Goal: Task Accomplishment & Management: Manage account settings

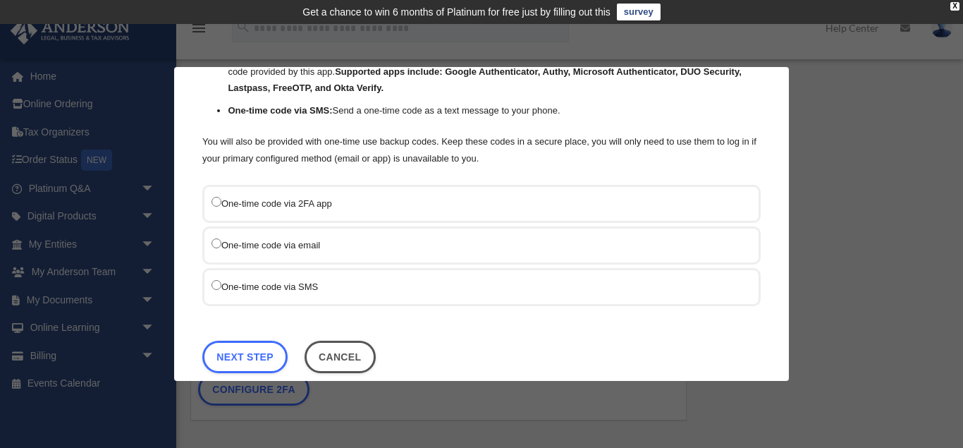
scroll to position [144, 0]
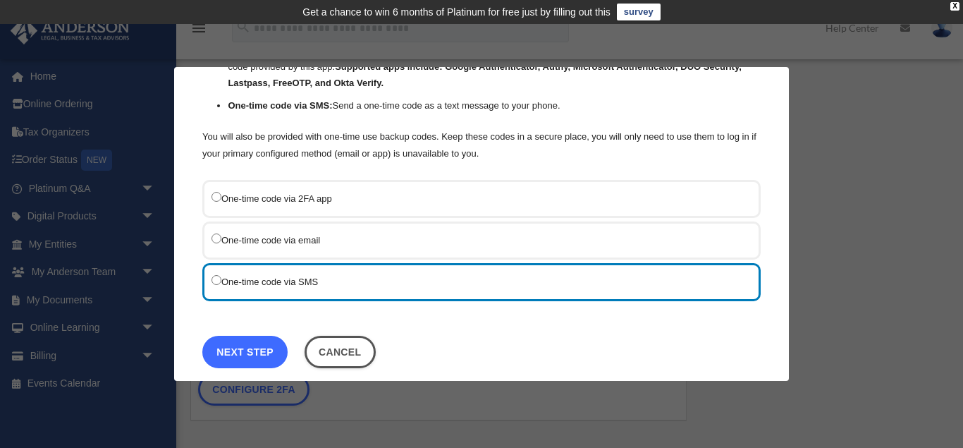
click at [248, 348] on link "Next Step" at bounding box center [244, 352] width 85 height 32
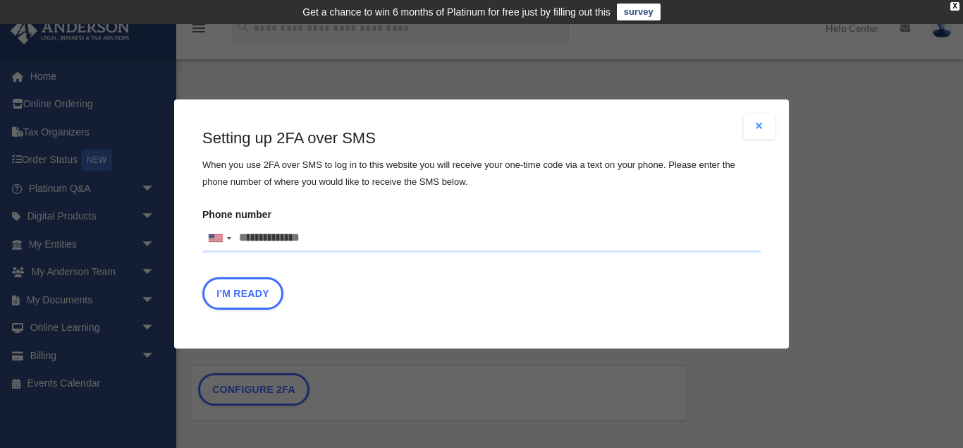
click at [247, 233] on input "Phone number United States +1 United Kingdom +44 Afghanistan (‫افغانستان‬‎) +93…" at bounding box center [481, 238] width 558 height 28
type input "**********"
click at [238, 293] on button "I'm Ready" at bounding box center [242, 293] width 81 height 32
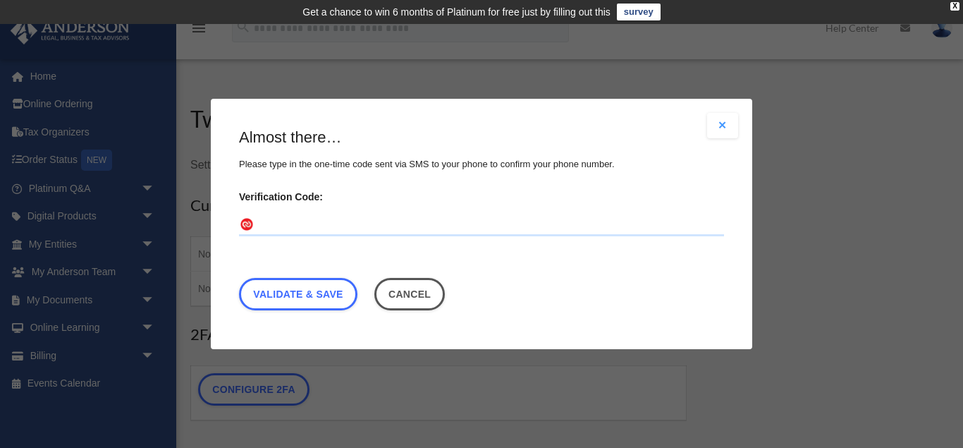
click at [268, 220] on input "Verification Code:" at bounding box center [481, 225] width 485 height 23
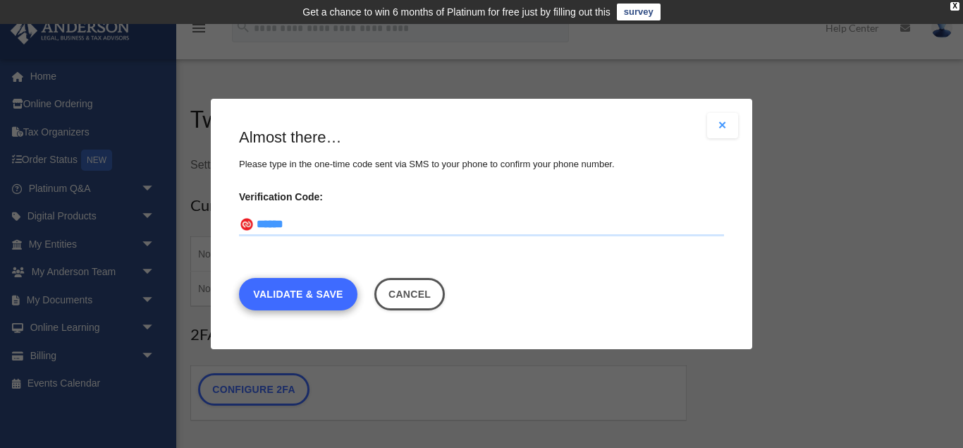
type input "******"
click at [295, 295] on link "Validate & Save" at bounding box center [298, 294] width 118 height 32
click at [309, 293] on link "Validate & Save" at bounding box center [298, 294] width 118 height 32
click at [299, 288] on link "Validate & Save" at bounding box center [298, 294] width 118 height 32
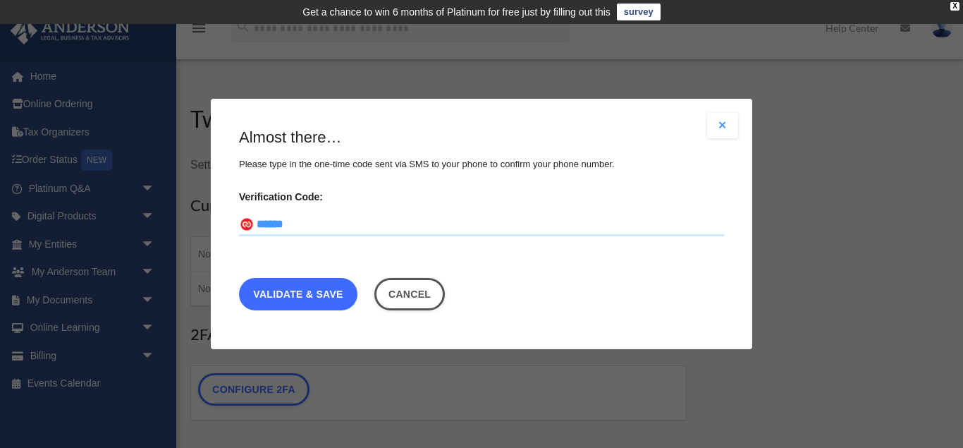
click at [299, 288] on link "Validate & Save" at bounding box center [298, 294] width 118 height 32
click at [292, 292] on link "Validate & Save" at bounding box center [298, 294] width 118 height 32
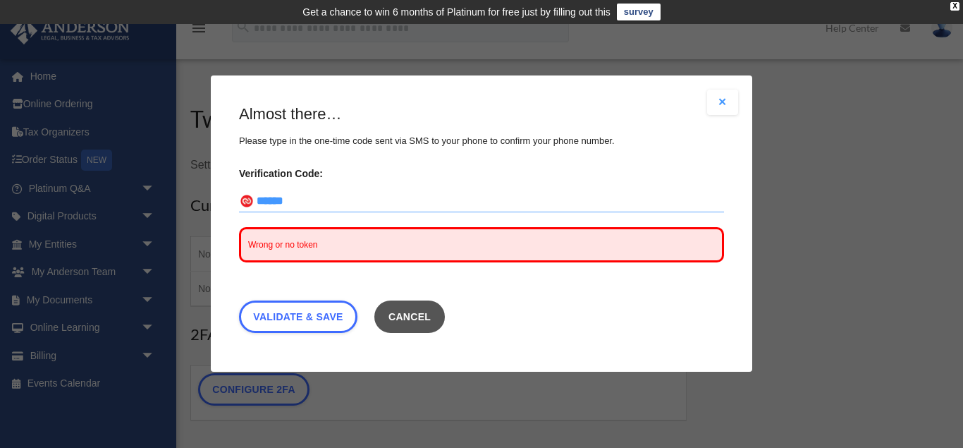
click at [430, 320] on button "Cancel" at bounding box center [409, 317] width 71 height 32
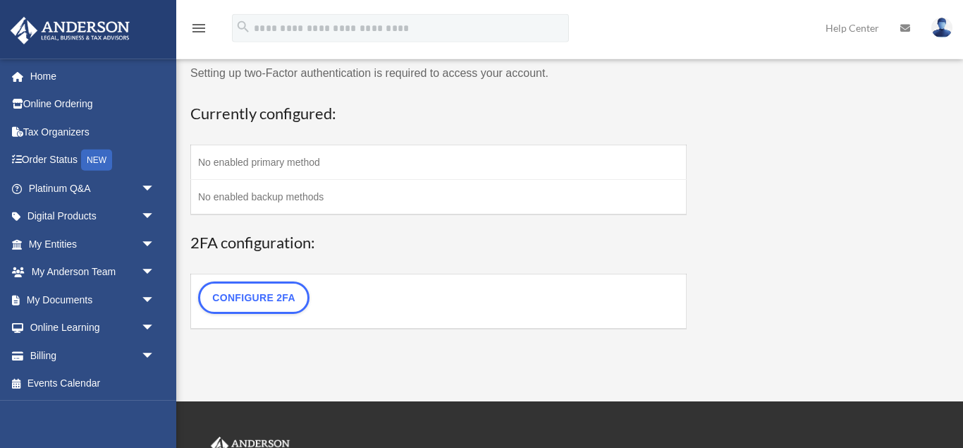
scroll to position [95, 0]
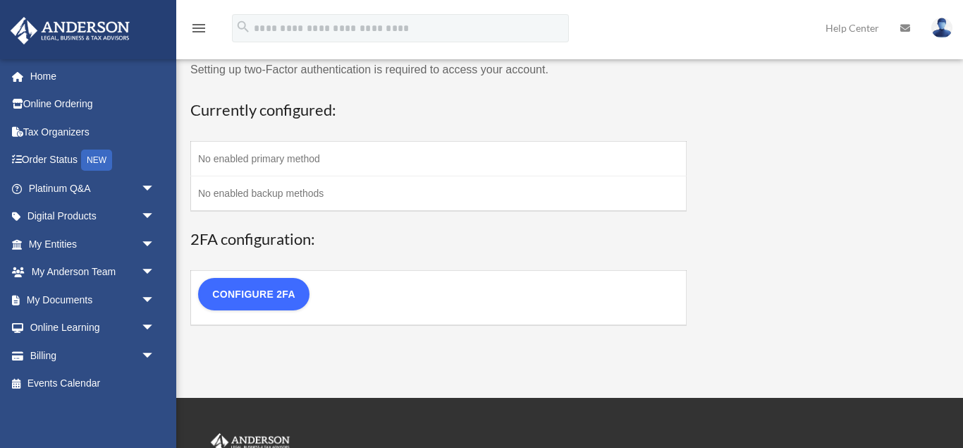
click at [272, 293] on link "Configure 2FA" at bounding box center [253, 294] width 111 height 32
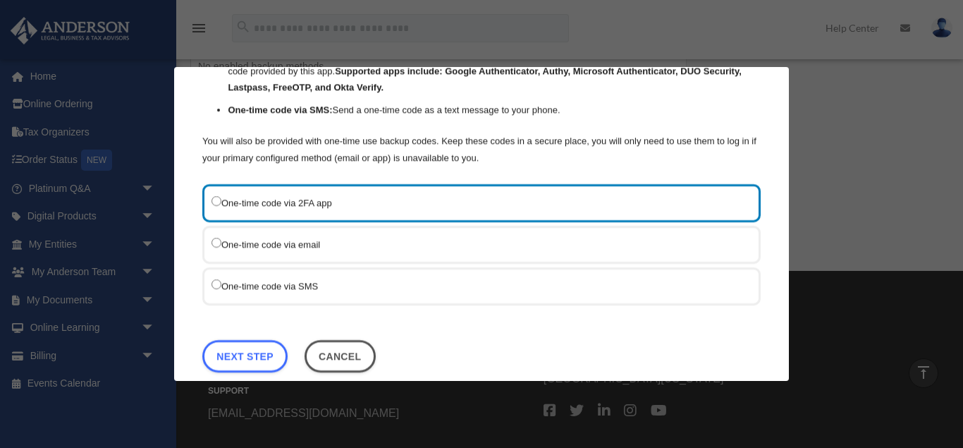
scroll to position [144, 0]
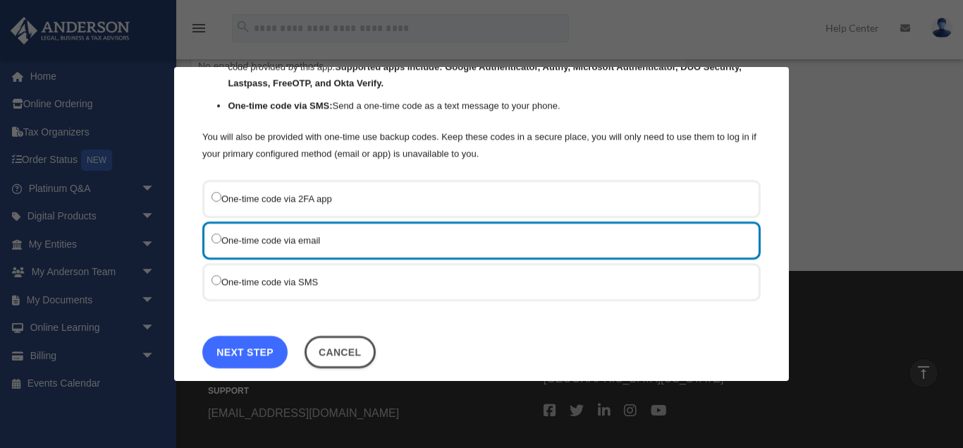
click at [247, 350] on link "Next Step" at bounding box center [244, 352] width 85 height 32
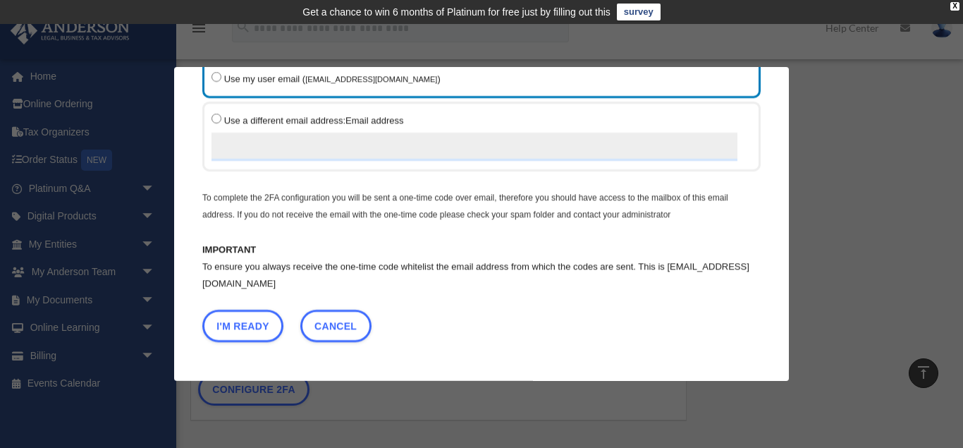
scroll to position [97, 0]
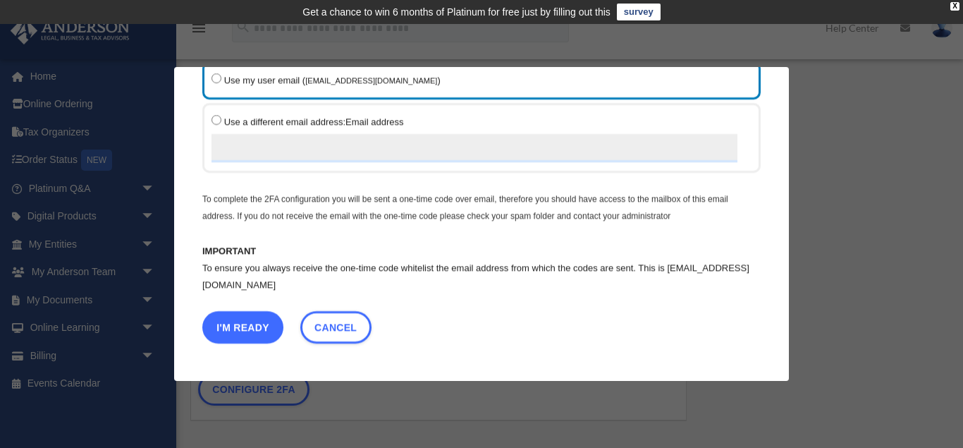
click at [240, 327] on button "I'm Ready" at bounding box center [242, 327] width 81 height 32
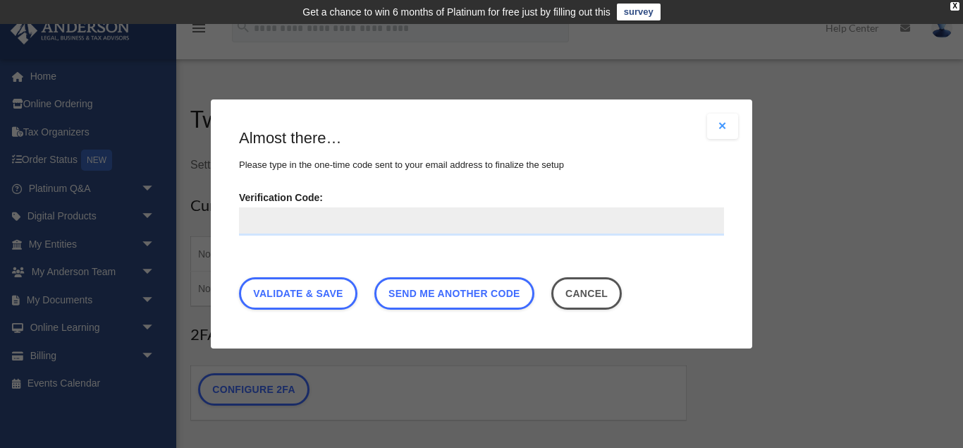
scroll to position [0, 0]
click at [253, 224] on input "Verification Code:" at bounding box center [481, 221] width 485 height 28
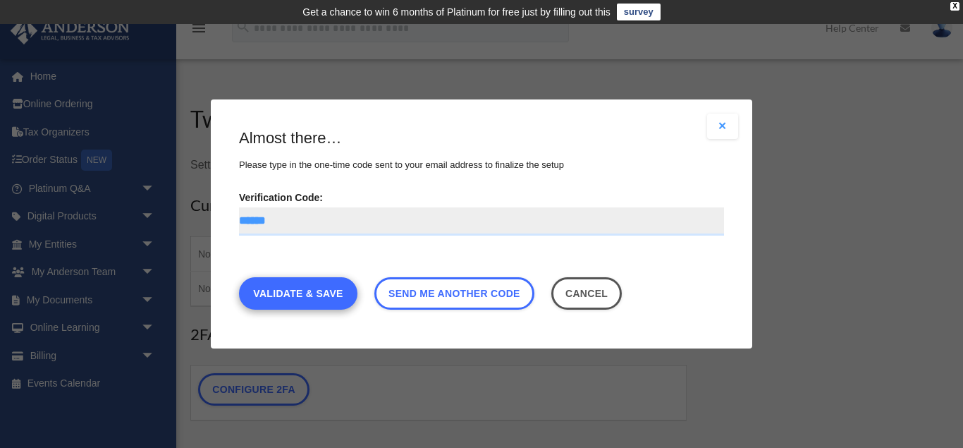
type input "******"
click at [285, 295] on link "Validate & Save" at bounding box center [298, 293] width 118 height 32
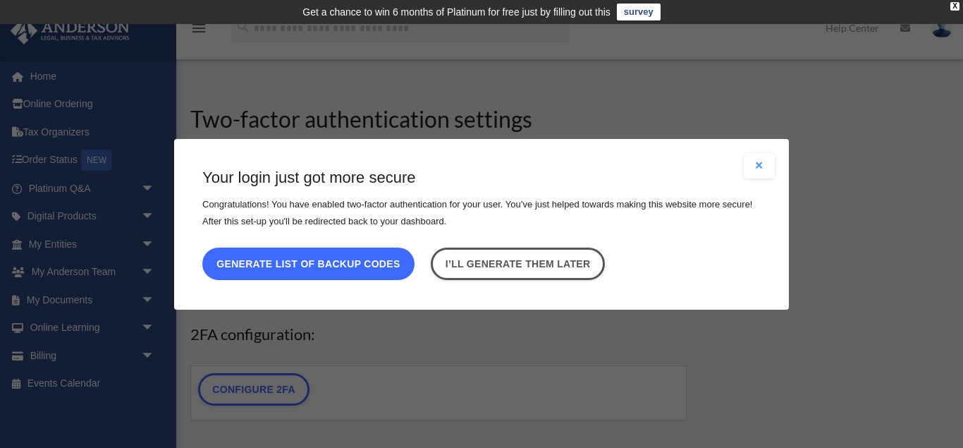
click at [315, 266] on button "Generate list of backup codes" at bounding box center [308, 263] width 212 height 32
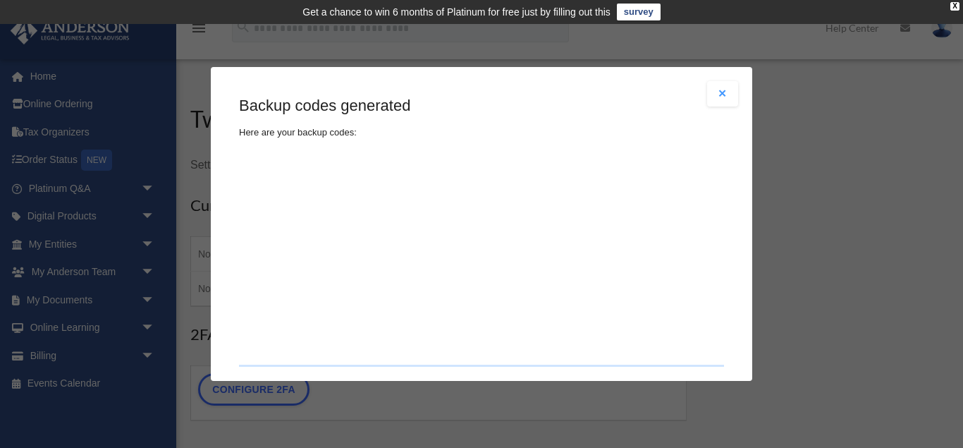
type textarea "**********"
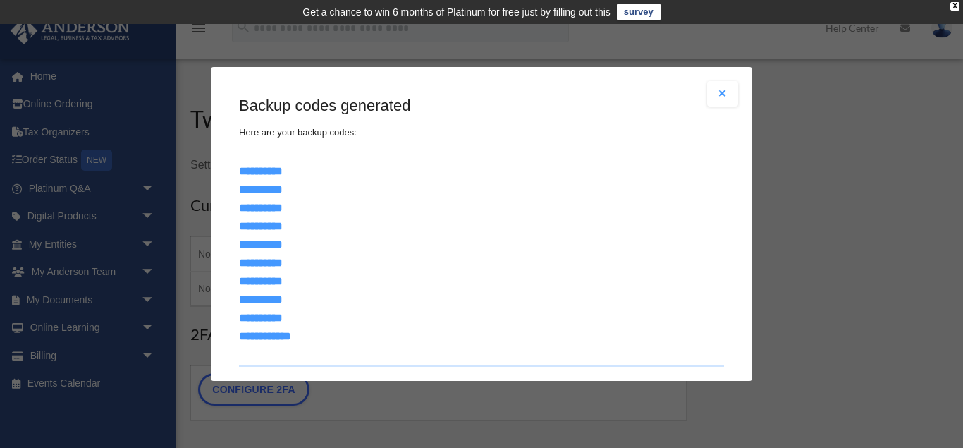
drag, startPoint x: 242, startPoint y: 172, endPoint x: 299, endPoint y: 338, distance: 175.2
click at [299, 338] on textarea "**********" at bounding box center [481, 260] width 485 height 211
click at [530, 276] on textarea "**********" at bounding box center [481, 260] width 485 height 211
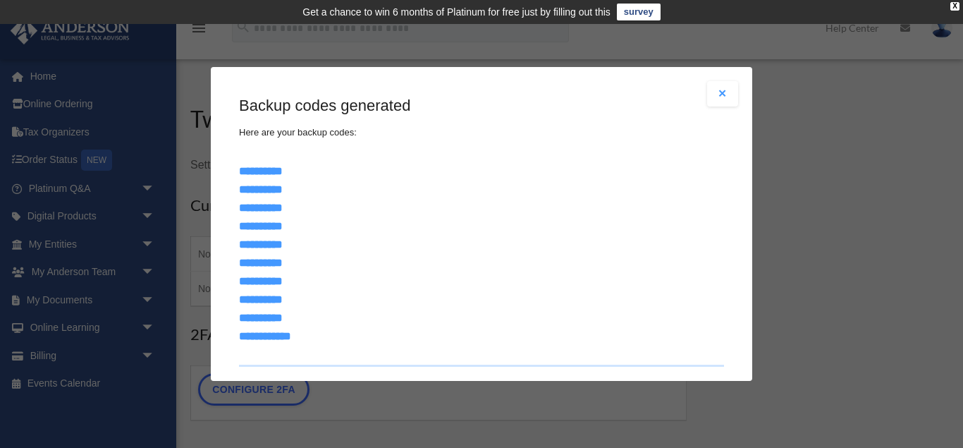
click at [530, 276] on textarea "**********" at bounding box center [481, 260] width 485 height 211
click at [723, 95] on button "Close modal" at bounding box center [722, 93] width 31 height 25
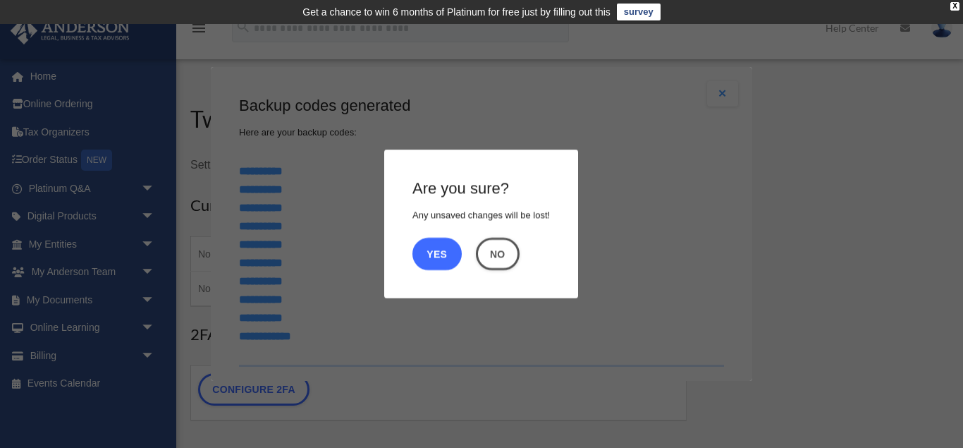
click at [441, 250] on button "Yes" at bounding box center [436, 254] width 49 height 32
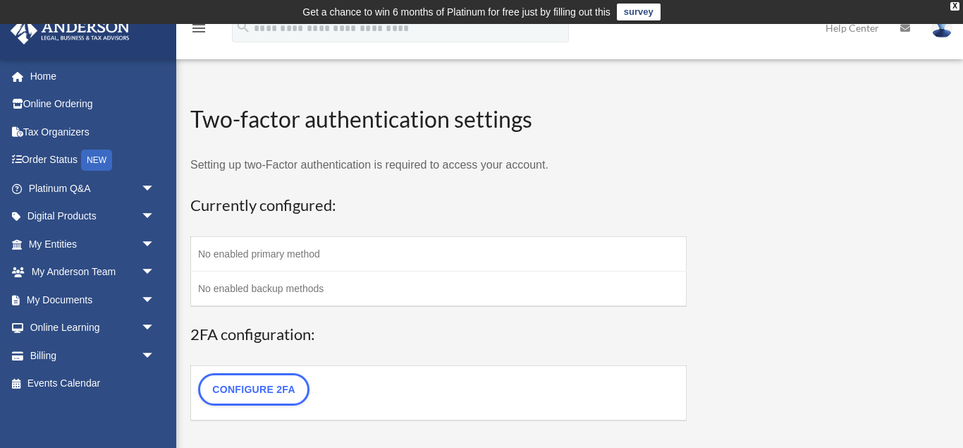
click at [943, 30] on img at bounding box center [941, 28] width 21 height 20
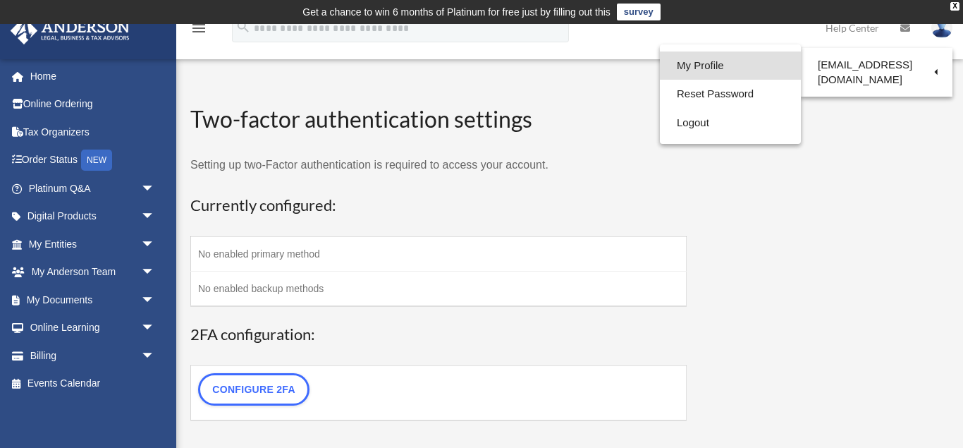
click at [689, 72] on link "My Profile" at bounding box center [730, 65] width 141 height 29
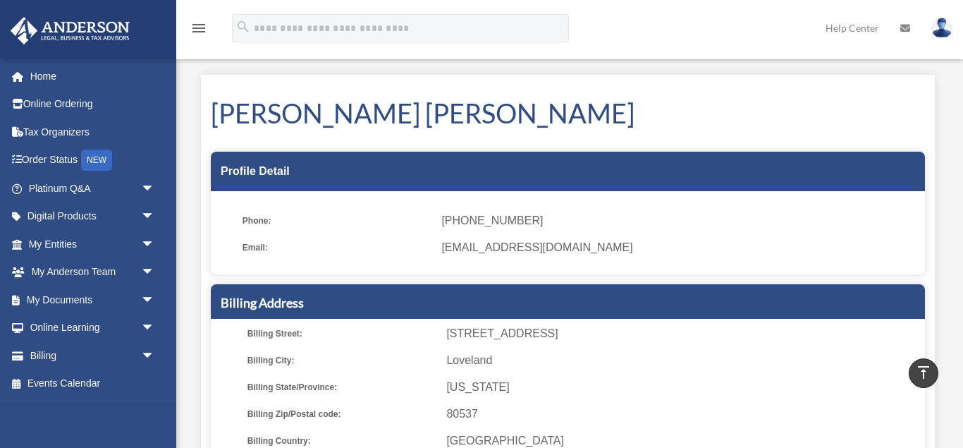
scroll to position [24, 0]
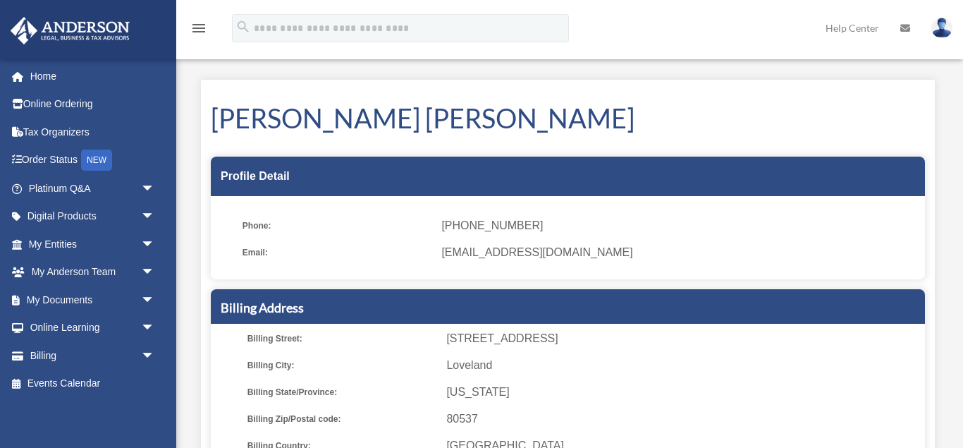
click at [940, 27] on img at bounding box center [941, 28] width 21 height 20
click at [902, 25] on icon at bounding box center [905, 28] width 10 height 10
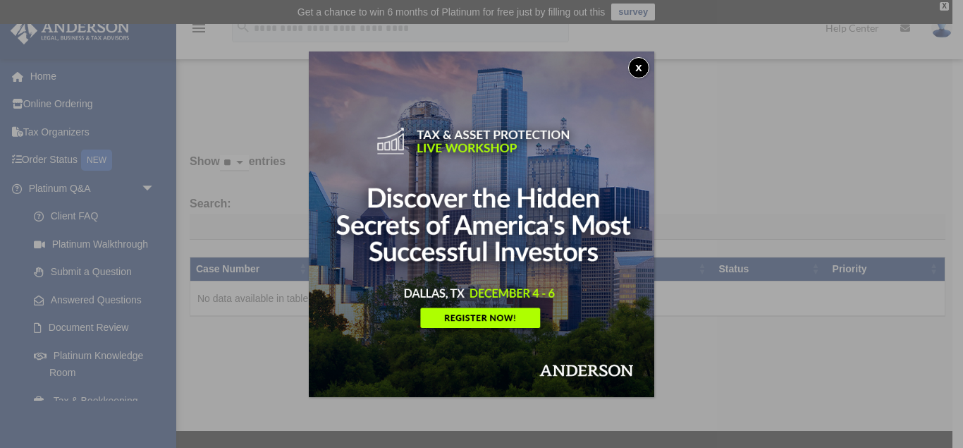
click at [639, 65] on button "x" at bounding box center [638, 67] width 21 height 21
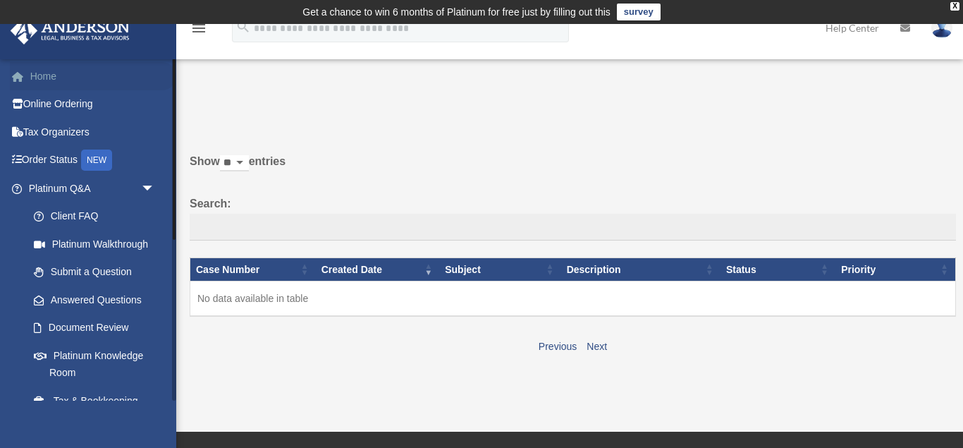
click at [42, 75] on link "Home" at bounding box center [93, 76] width 166 height 28
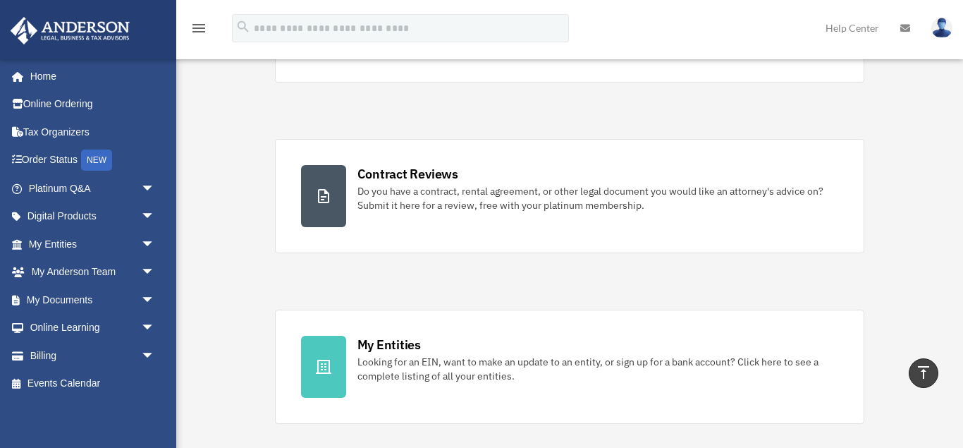
scroll to position [254, 0]
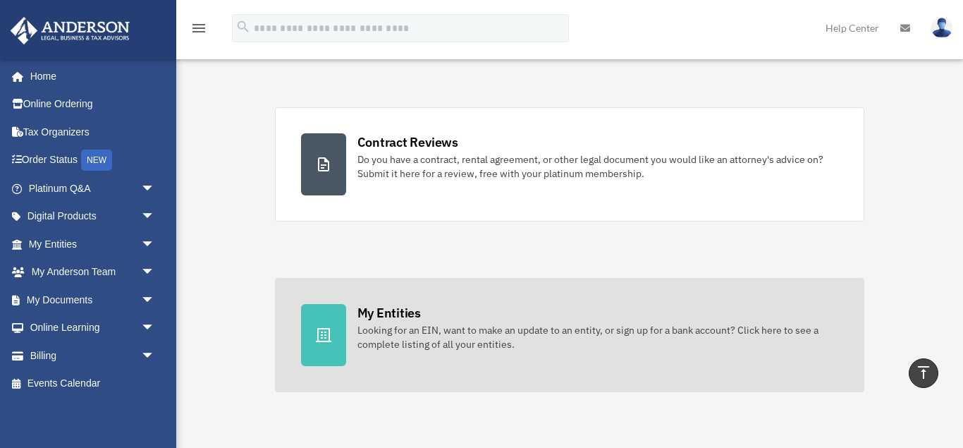
click at [329, 331] on icon at bounding box center [324, 335] width 16 height 14
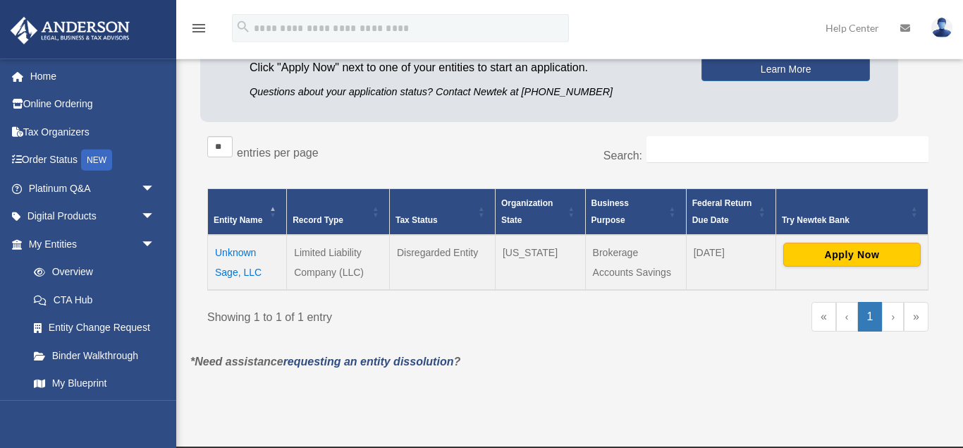
scroll to position [190, 0]
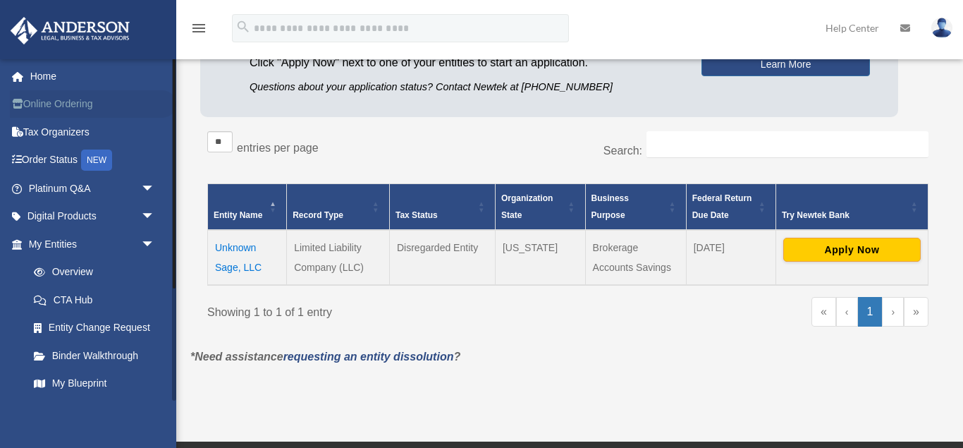
click at [76, 102] on link "Online Ordering" at bounding box center [93, 104] width 166 height 28
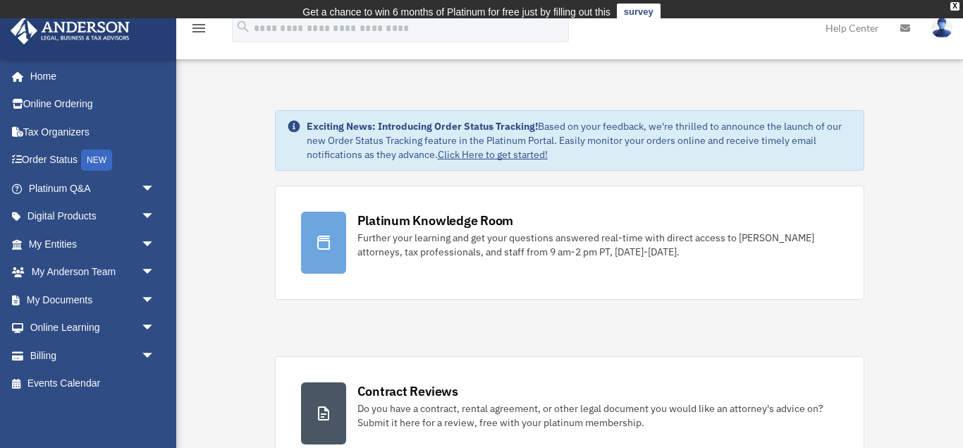
scroll to position [254, 0]
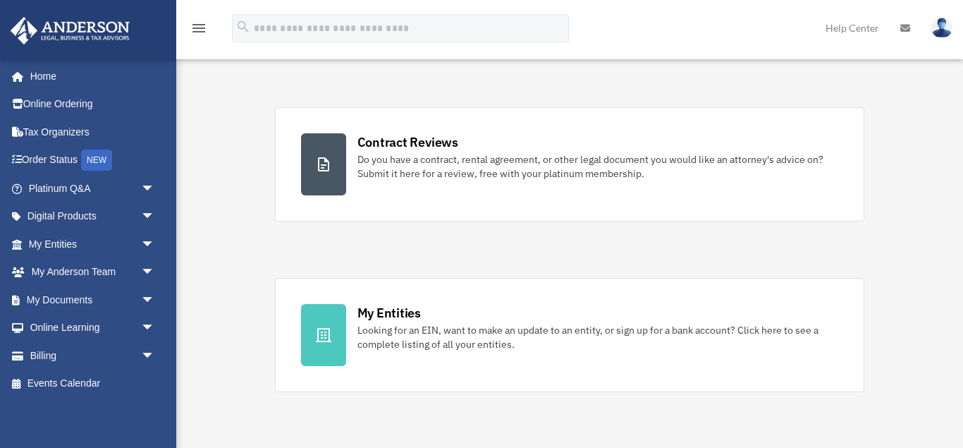
click at [942, 27] on img at bounding box center [941, 28] width 21 height 20
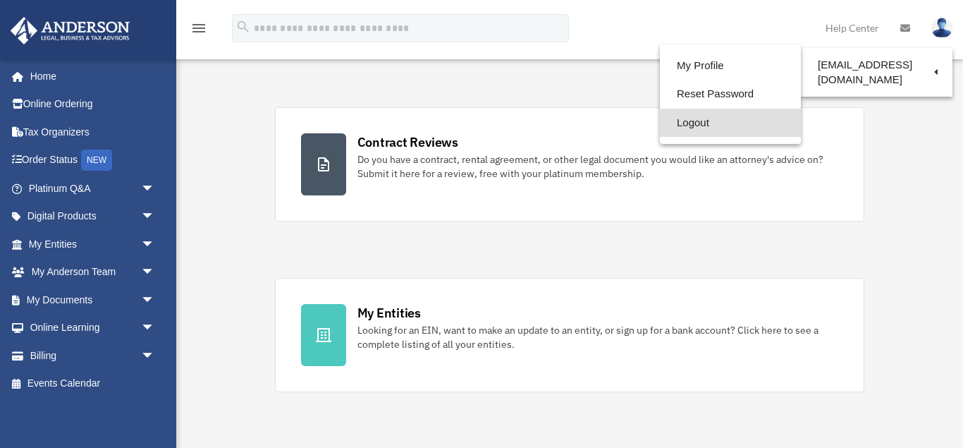
click at [673, 125] on link "Logout" at bounding box center [730, 123] width 141 height 29
